Goal: Find specific page/section: Find specific page/section

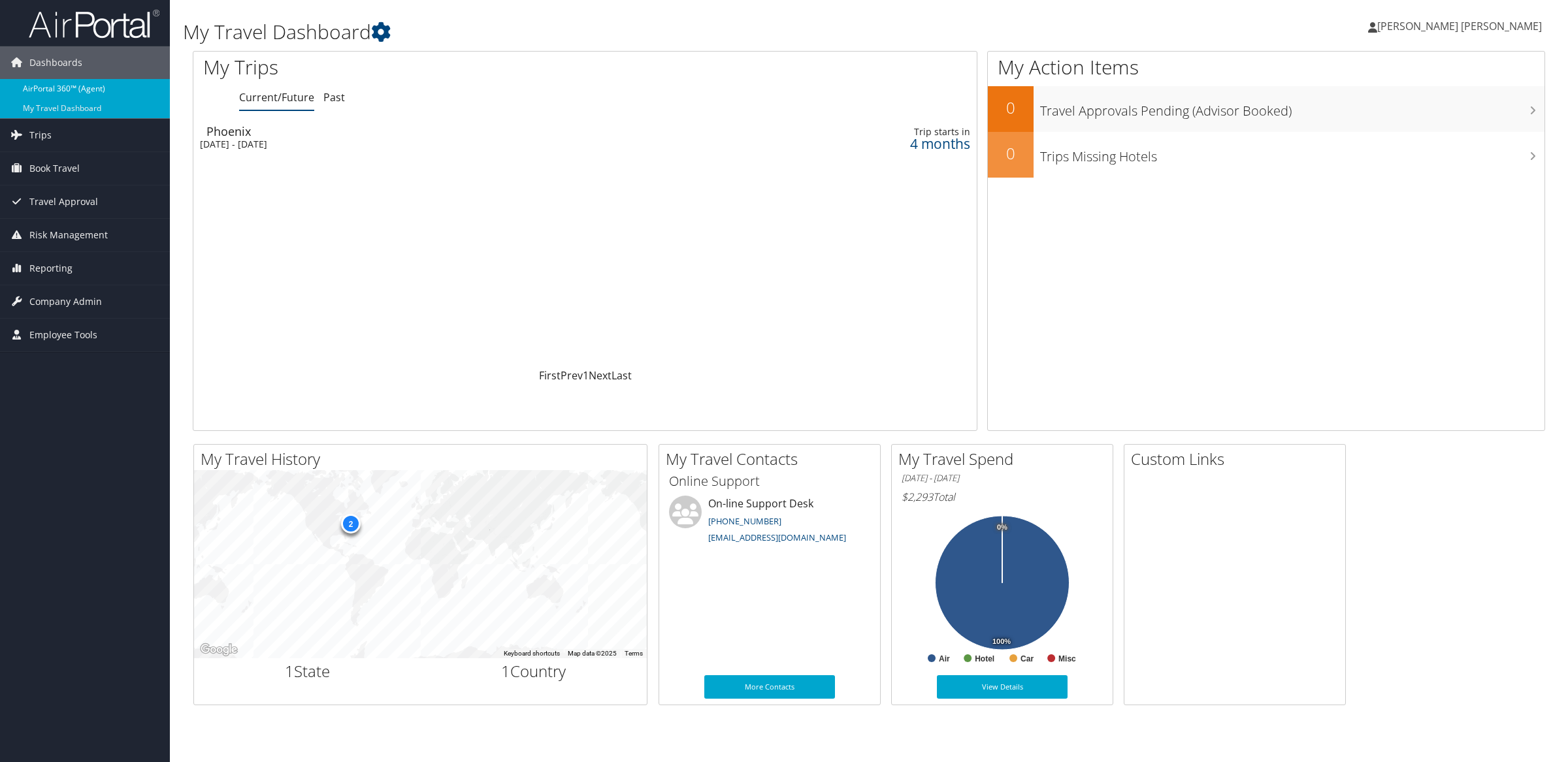
click at [65, 93] on link "AirPortal 360™ (Agent)" at bounding box center [85, 89] width 170 height 19
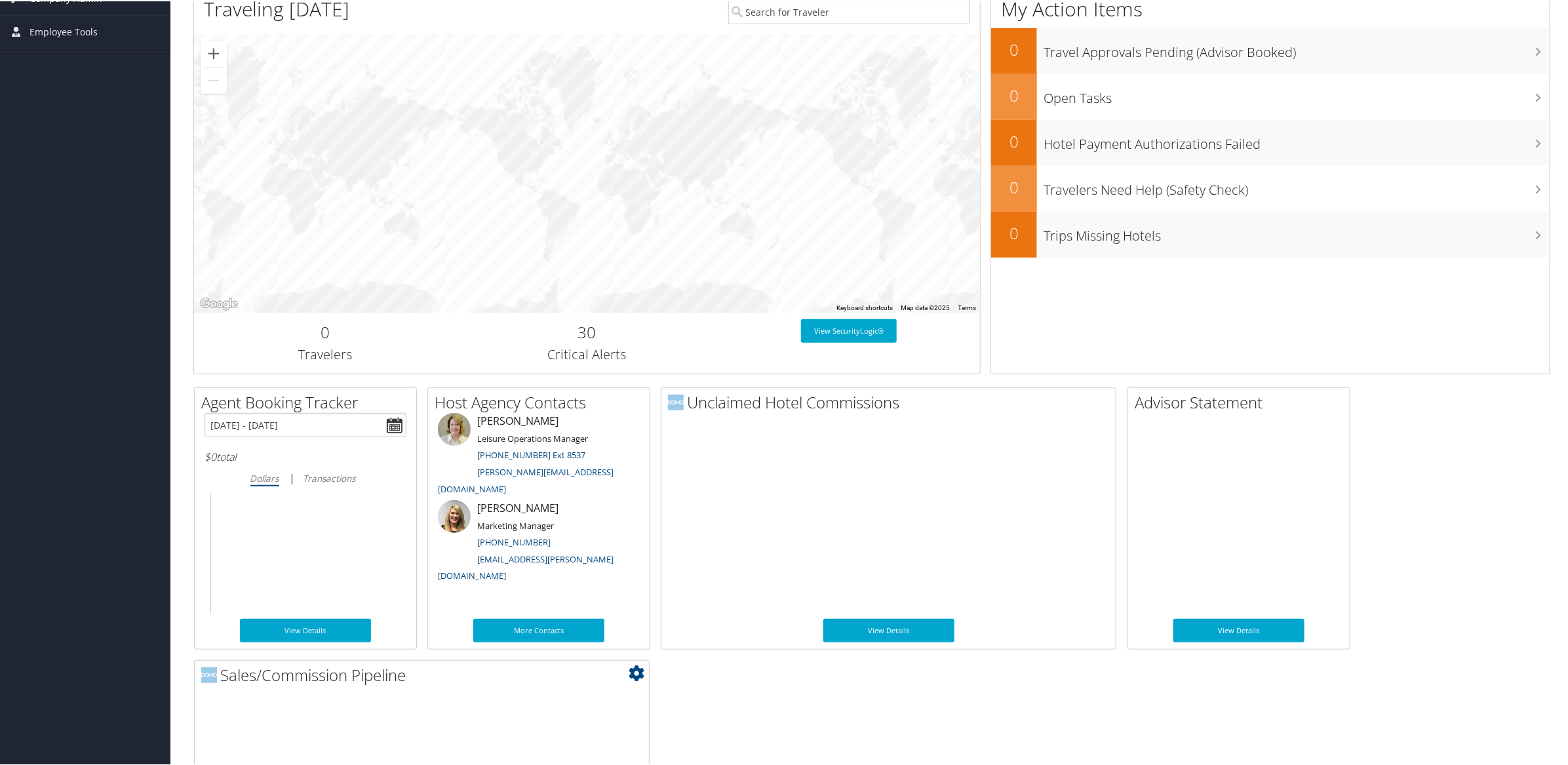
scroll to position [472, 0]
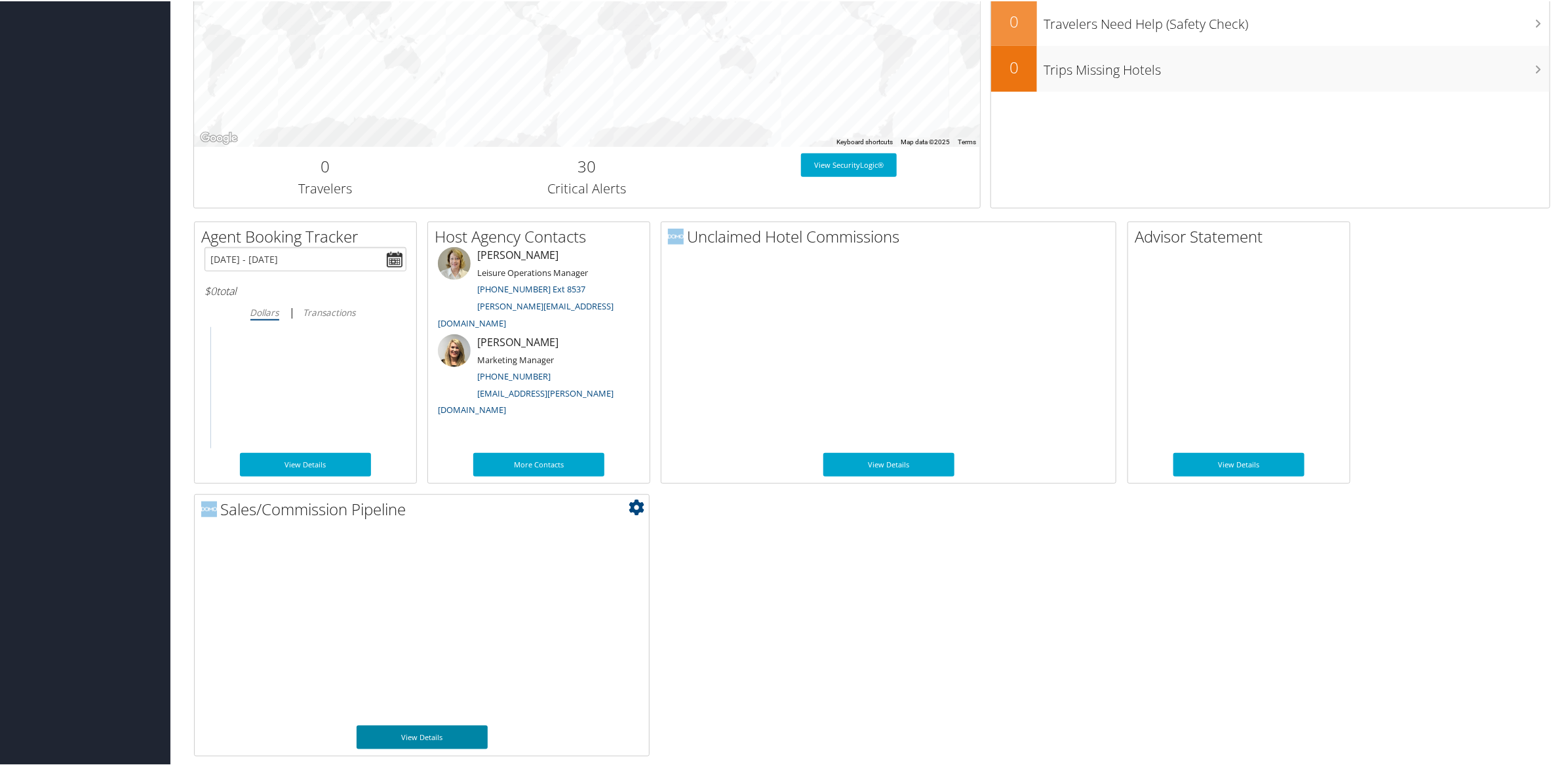
click at [396, 739] on link "View Details" at bounding box center [422, 736] width 131 height 24
